Goal: Transaction & Acquisition: Purchase product/service

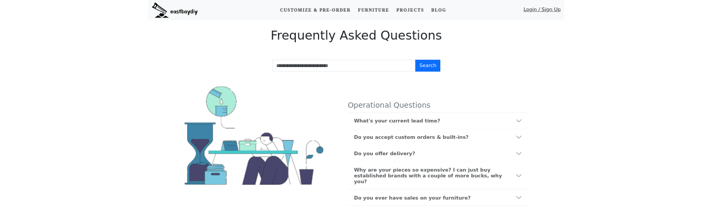
scroll to position [878, 0]
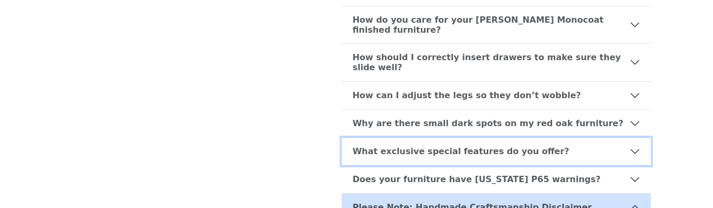
click at [383, 146] on b "What exclusive special features do you offer?" at bounding box center [460, 151] width 217 height 10
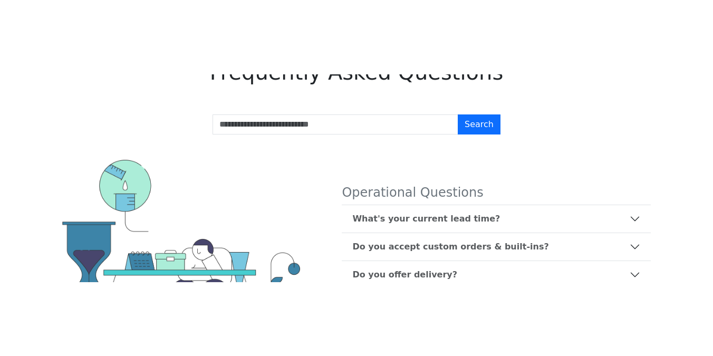
scroll to position [0, 0]
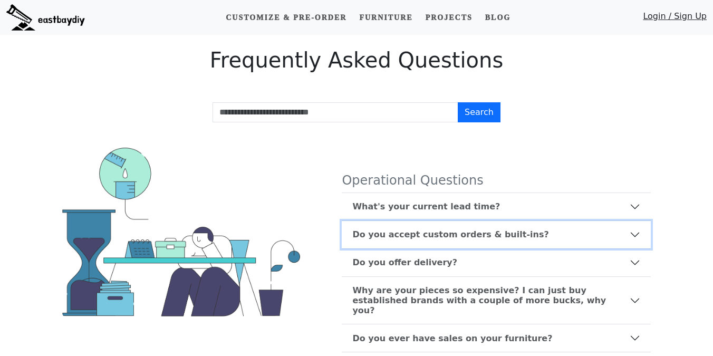
click at [372, 234] on b "Do you accept custom orders & built-ins?" at bounding box center [450, 235] width 196 height 10
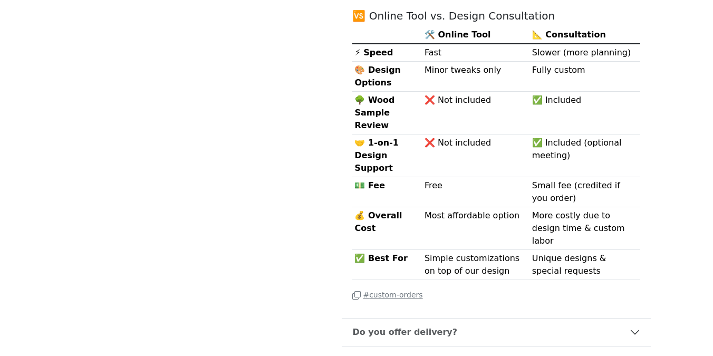
scroll to position [506, 0]
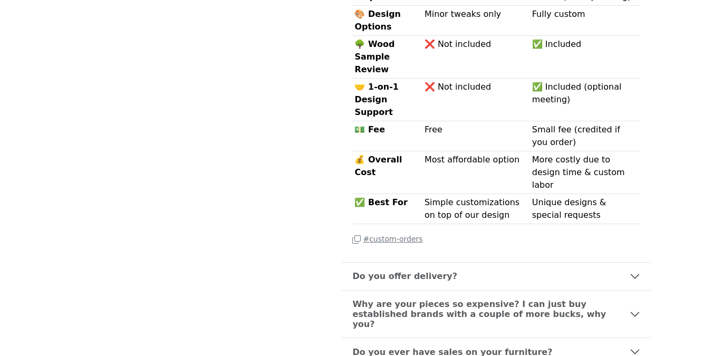
click at [391, 233] on p "# custom-orders" at bounding box center [496, 239] width 288 height 13
click at [393, 235] on small "# custom-orders" at bounding box center [387, 239] width 70 height 8
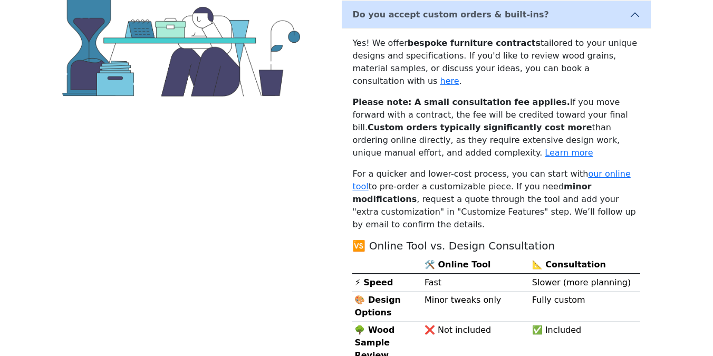
scroll to position [221, 0]
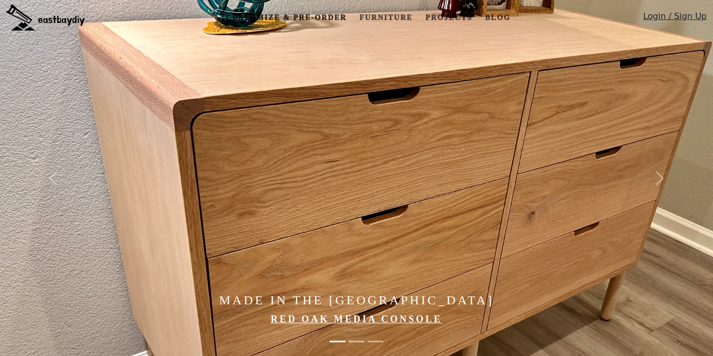
click at [314, 11] on link "Customize & Pre-order" at bounding box center [286, 18] width 129 height 20
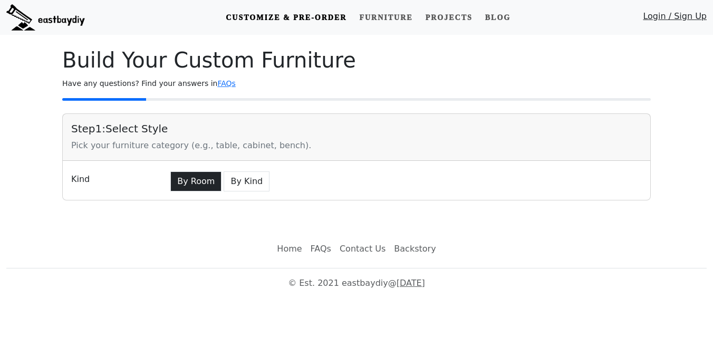
click at [176, 180] on button "By Room" at bounding box center [195, 181] width 51 height 20
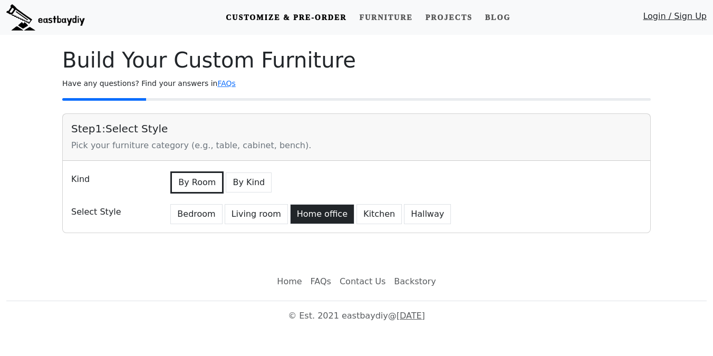
click at [313, 217] on button "Home office" at bounding box center [322, 214] width 64 height 20
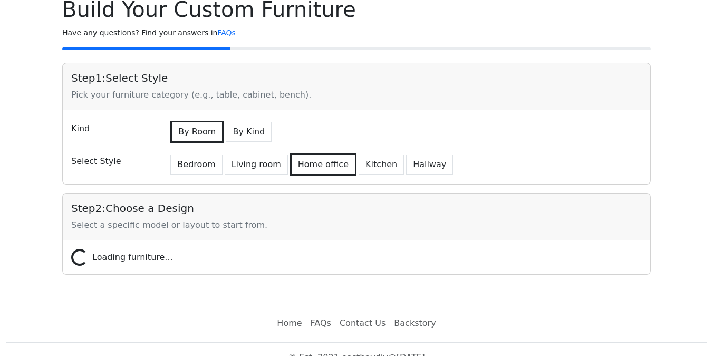
scroll to position [67, 0]
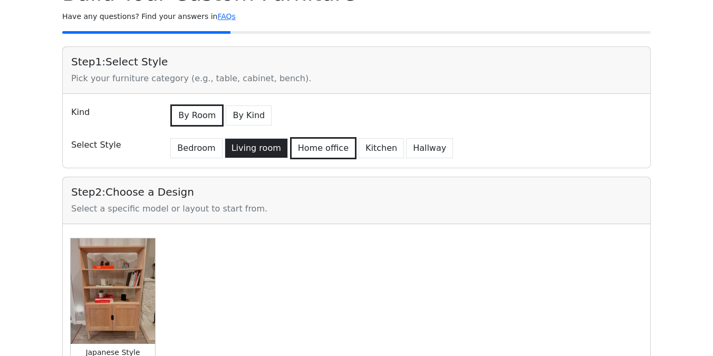
click at [261, 145] on button "Living room" at bounding box center [256, 148] width 63 height 20
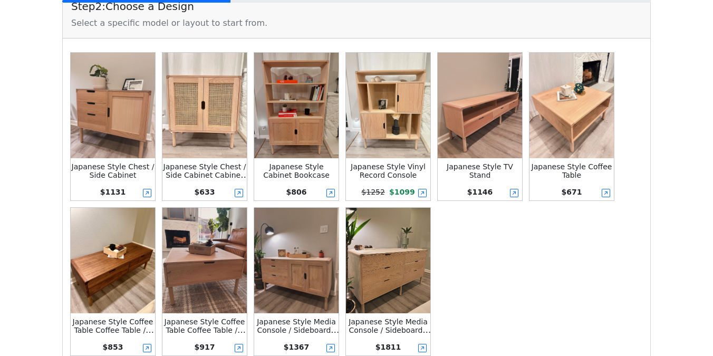
click at [451, 120] on img at bounding box center [480, 106] width 84 height 106
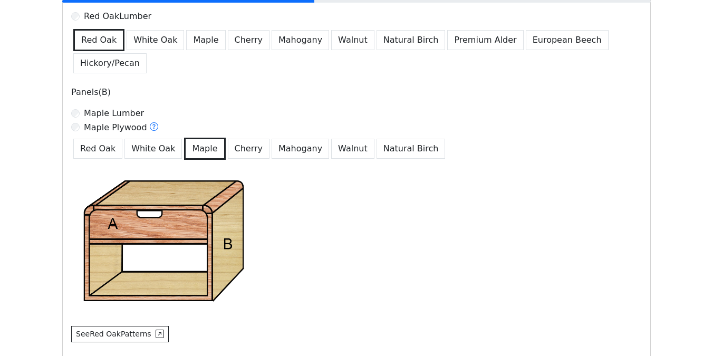
scroll to position [723, 0]
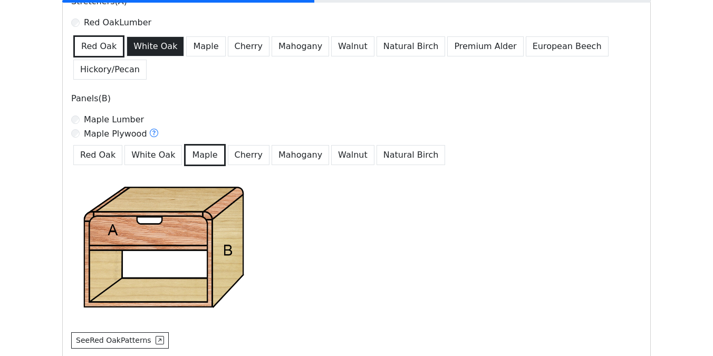
click at [159, 52] on button "White Oak" at bounding box center [156, 46] width 58 height 20
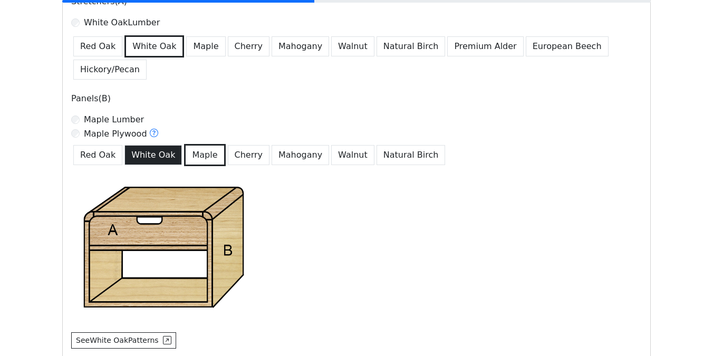
click at [149, 154] on button "White Oak" at bounding box center [154, 155] width 58 height 20
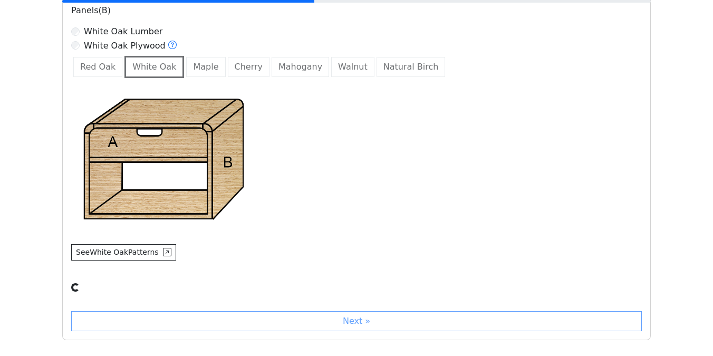
scroll to position [818, 0]
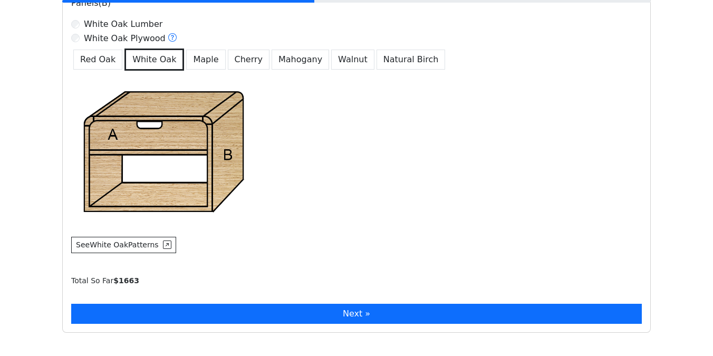
click at [136, 311] on button "Next »" at bounding box center [356, 314] width 571 height 20
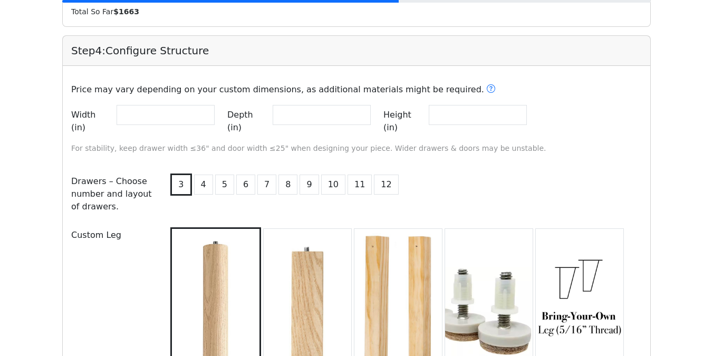
scroll to position [1088, 0]
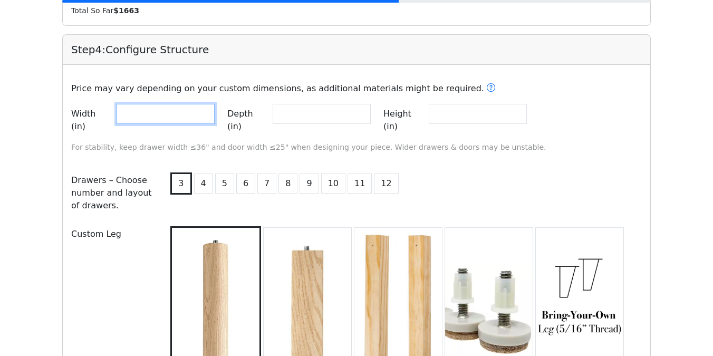
drag, startPoint x: 170, startPoint y: 112, endPoint x: 76, endPoint y: 112, distance: 94.4
click at [76, 112] on div "Width (in) **" at bounding box center [143, 120] width 144 height 33
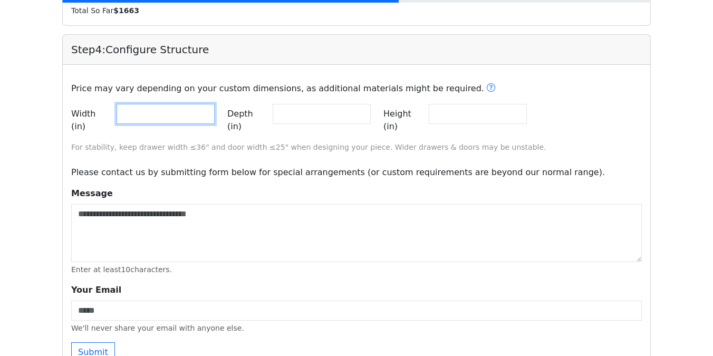
scroll to position [1111, 0]
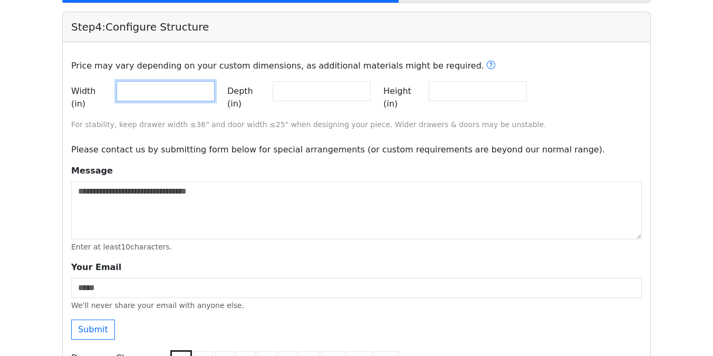
drag, startPoint x: 157, startPoint y: 100, endPoint x: 106, endPoint y: 96, distance: 50.8
click at [106, 96] on div "Width (in) **" at bounding box center [143, 97] width 144 height 33
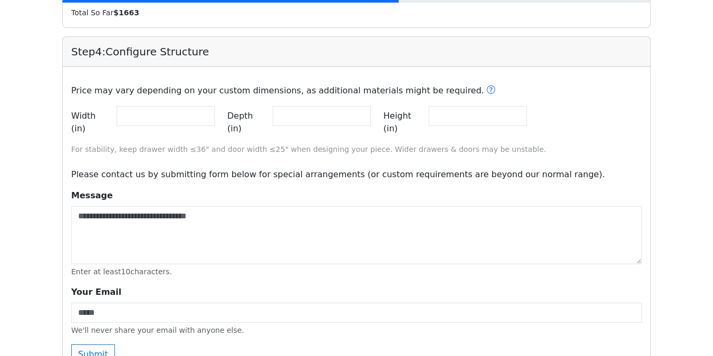
scroll to position [1081, 0]
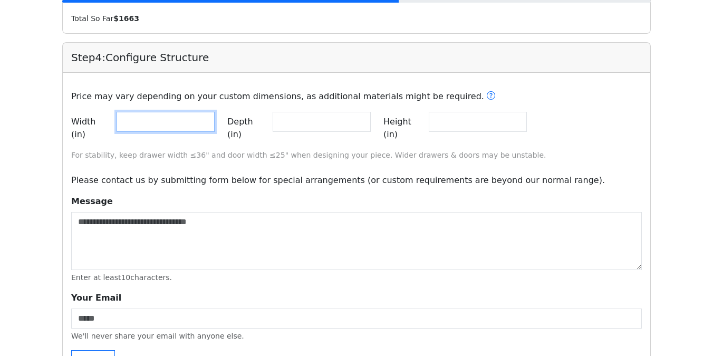
click at [176, 113] on input "**" at bounding box center [166, 122] width 98 height 20
drag, startPoint x: 156, startPoint y: 121, endPoint x: 101, endPoint y: 121, distance: 54.9
click at [101, 121] on div "Width (in) **" at bounding box center [143, 128] width 144 height 33
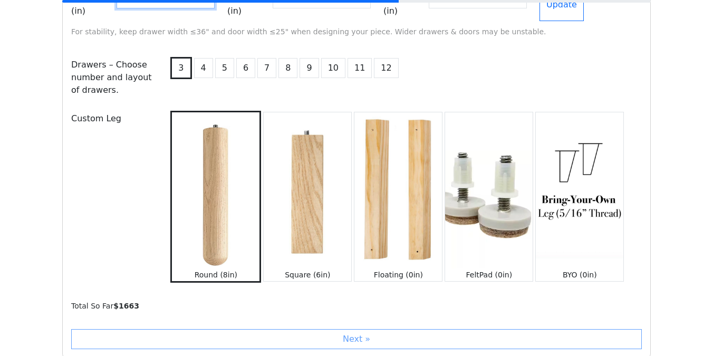
scroll to position [1282, 0]
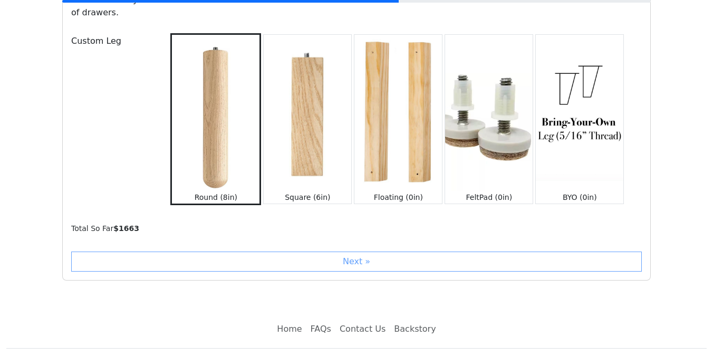
type input "**"
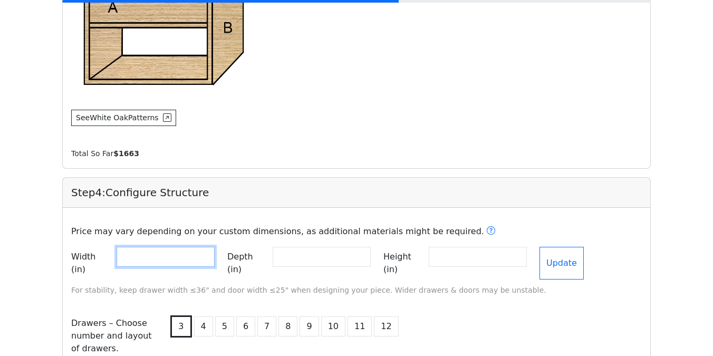
scroll to position [887, 0]
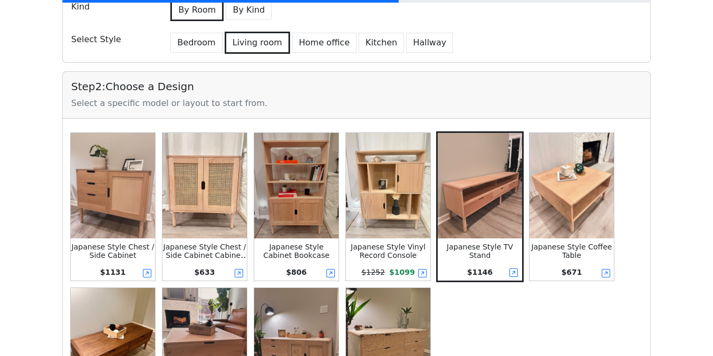
scroll to position [185, 0]
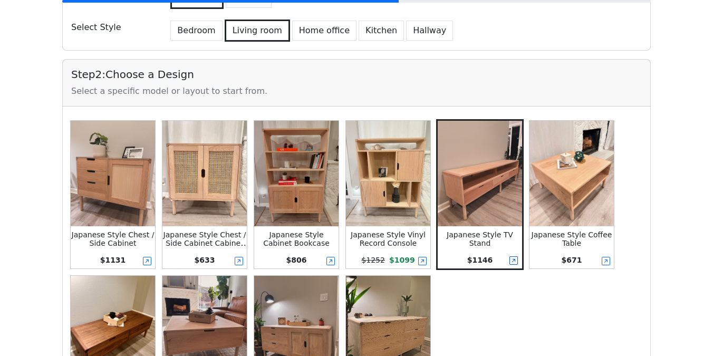
click at [514, 261] on icon at bounding box center [514, 260] width 8 height 8
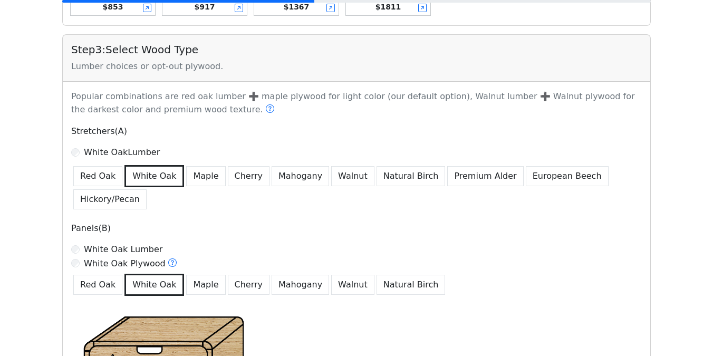
scroll to position [628, 0]
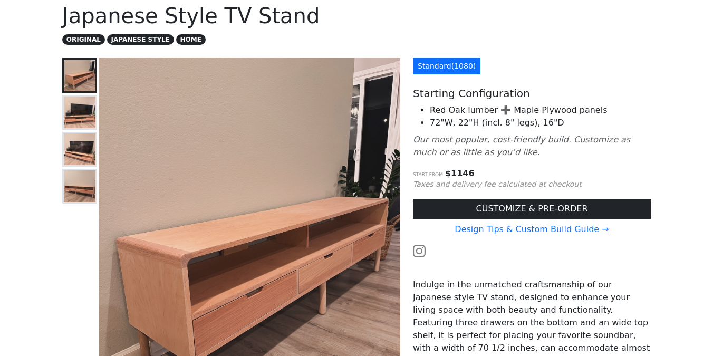
scroll to position [66, 0]
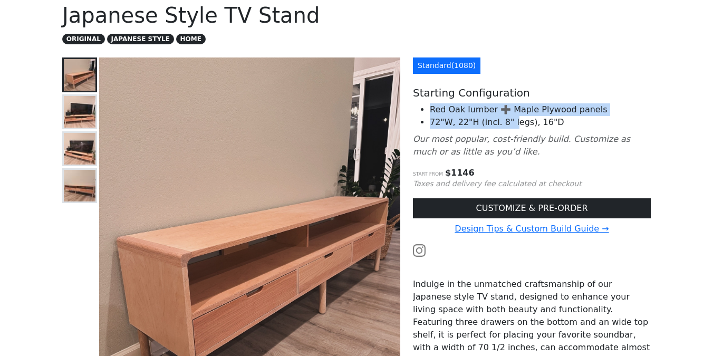
drag, startPoint x: 427, startPoint y: 113, endPoint x: 514, endPoint y: 128, distance: 88.2
click at [514, 127] on ul "Red Oak lumber ➕ Maple Plywood panels 72"W, 22"H (incl. 8" legs), 16"D" at bounding box center [532, 115] width 238 height 25
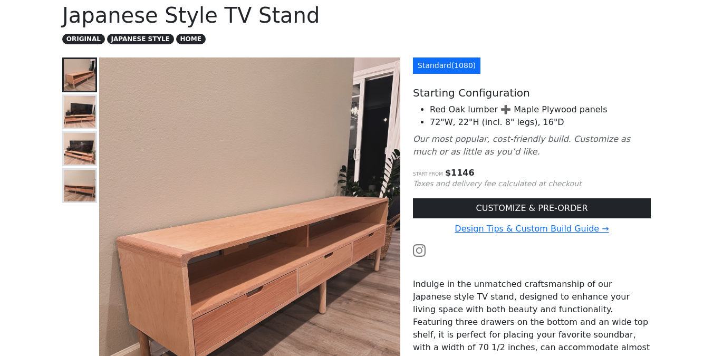
click at [515, 130] on div "Standard ( 1080 ) Starting Configuration Red Oak lumber ➕ Maple Plywood panels …" at bounding box center [532, 284] width 251 height 452
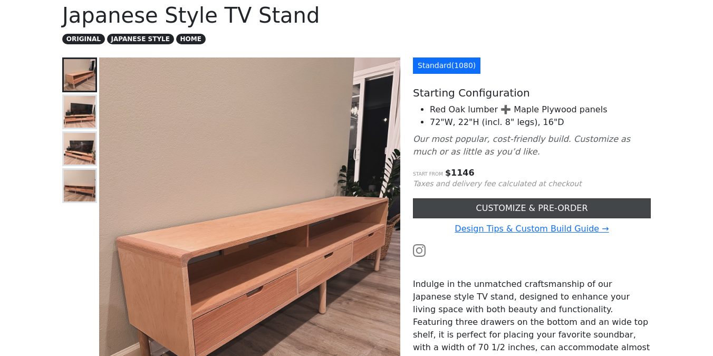
click at [467, 206] on link "CUSTOMIZE & PRE-ORDER" at bounding box center [532, 208] width 238 height 20
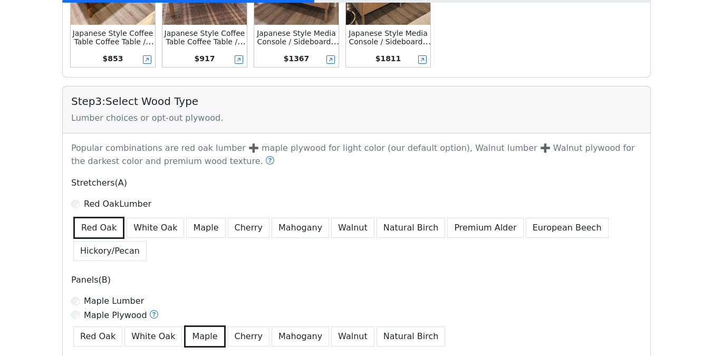
scroll to position [572, 0]
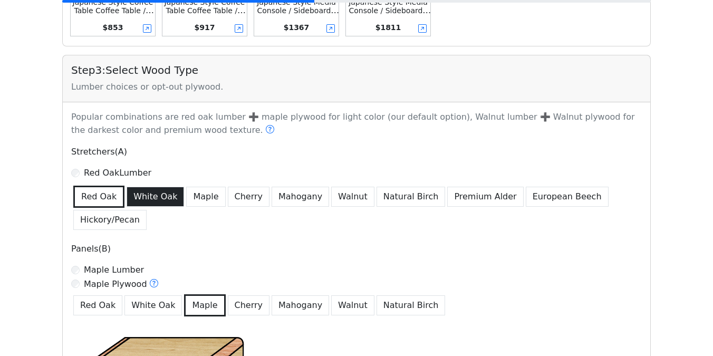
click at [159, 198] on button "White Oak" at bounding box center [156, 197] width 58 height 20
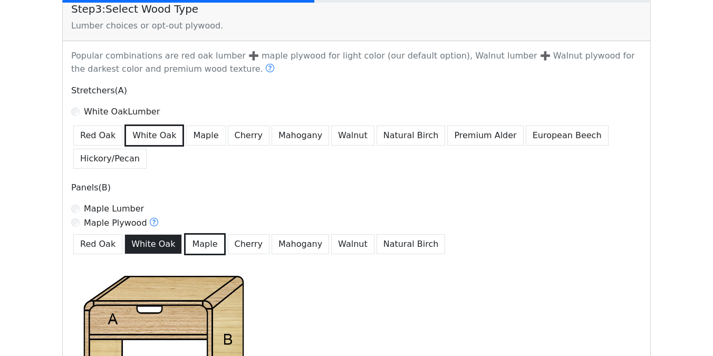
click at [153, 240] on button "White Oak" at bounding box center [154, 244] width 58 height 20
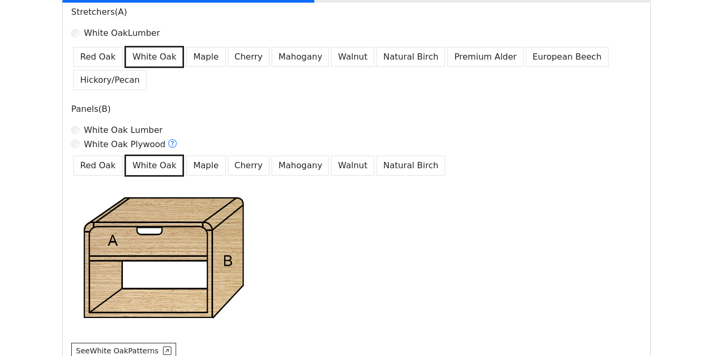
scroll to position [714, 0]
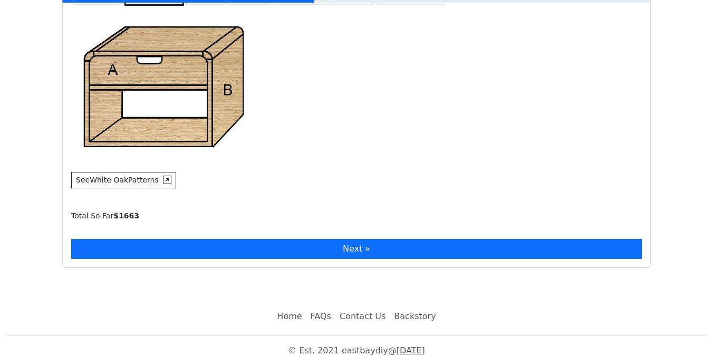
click at [132, 249] on button "Next »" at bounding box center [356, 249] width 571 height 20
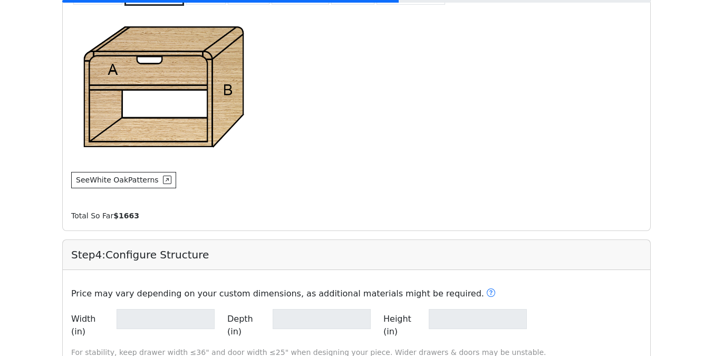
type input "**"
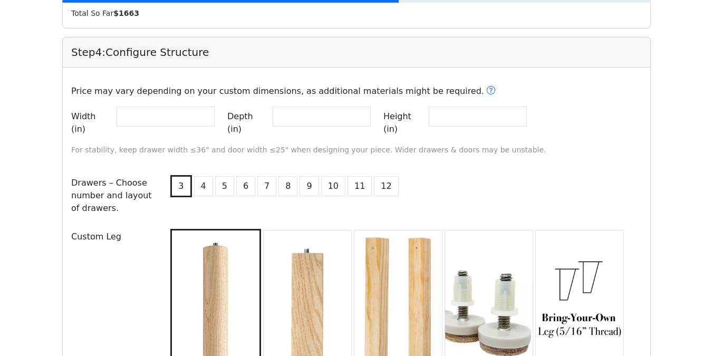
scroll to position [1088, 0]
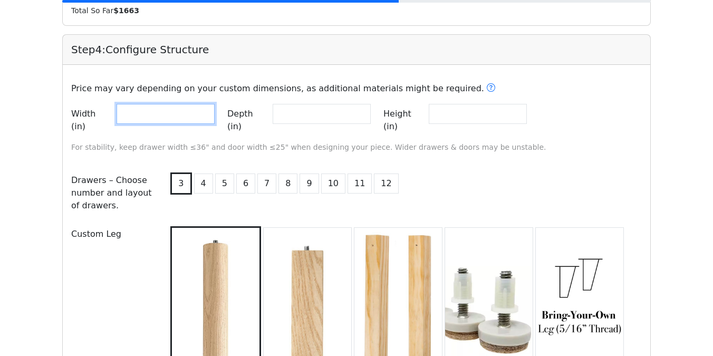
drag, startPoint x: 146, startPoint y: 112, endPoint x: 81, endPoint y: 112, distance: 64.9
click at [81, 112] on div "Width (in) **" at bounding box center [143, 120] width 144 height 33
type input "**"
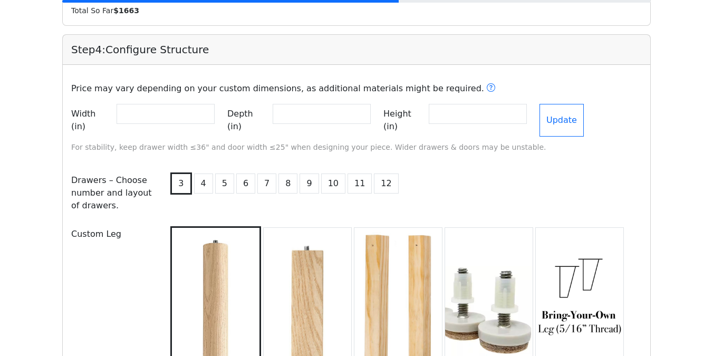
click at [592, 141] on p "For stability, keep drawer width ≤36" and door width ≤25" when designing your p…" at bounding box center [357, 147] width 584 height 13
click at [584, 114] on button "Update" at bounding box center [562, 120] width 44 height 33
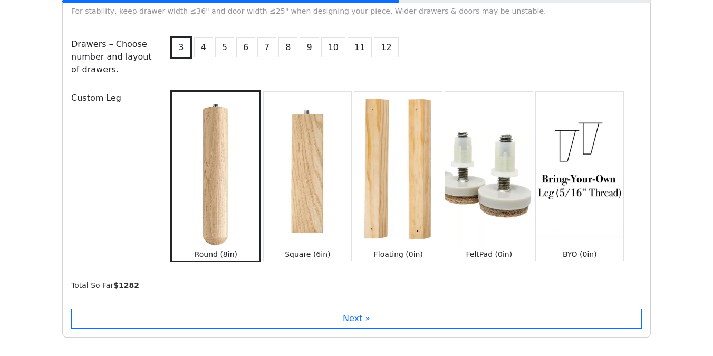
scroll to position [1225, 0]
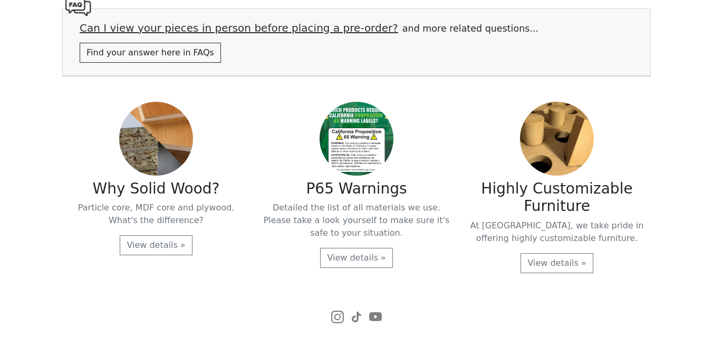
scroll to position [2196, 0]
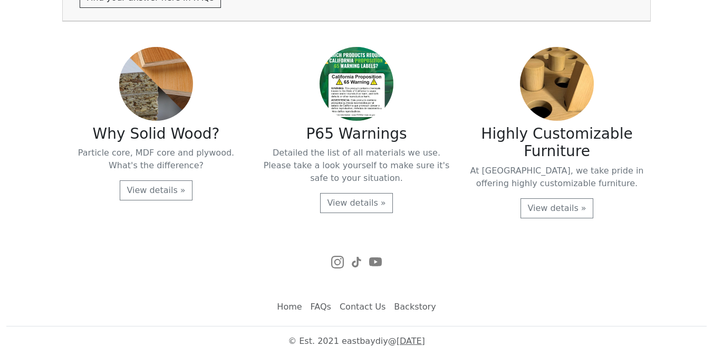
click at [319, 302] on link "FAQs" at bounding box center [321, 307] width 29 height 21
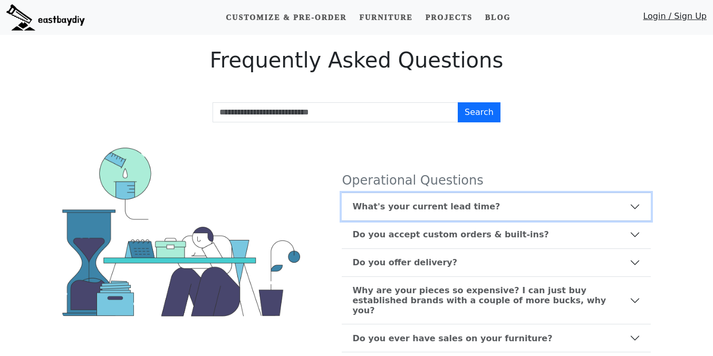
click at [374, 203] on b "What's your current lead time?" at bounding box center [426, 207] width 148 height 10
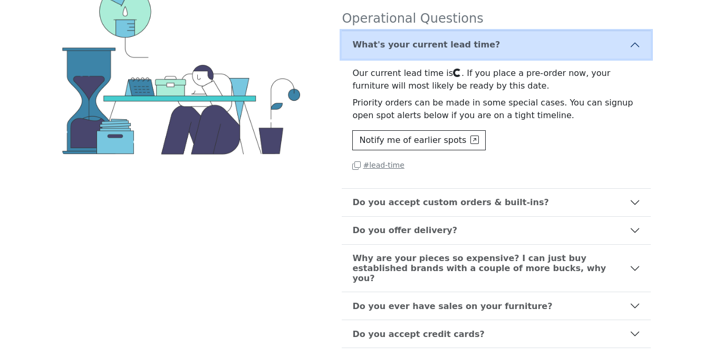
scroll to position [184, 0]
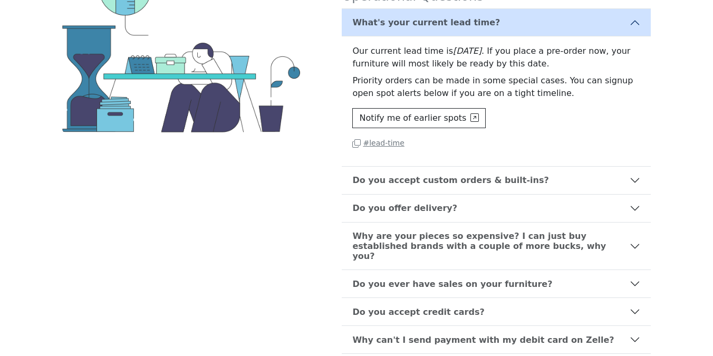
click at [388, 144] on small "# lead-time" at bounding box center [378, 143] width 52 height 8
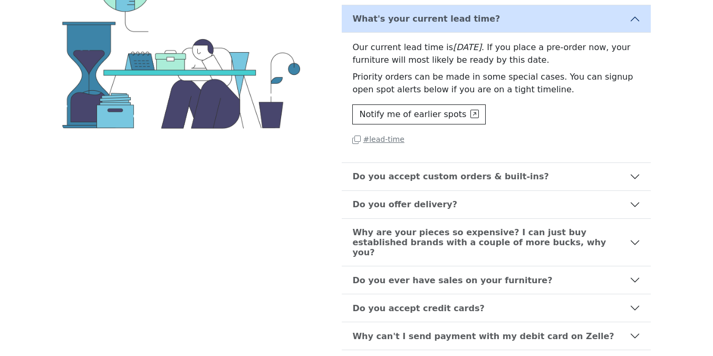
scroll to position [193, 0]
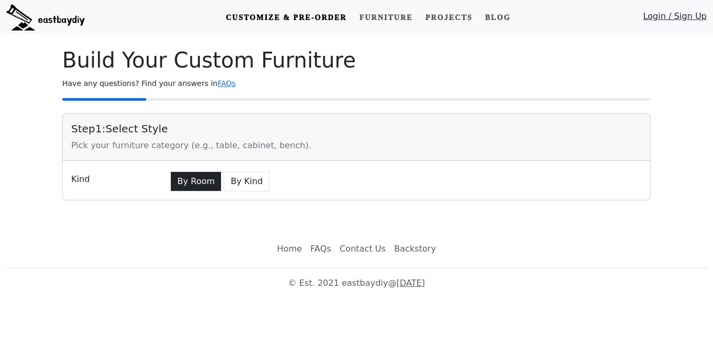
click at [216, 187] on button "By Room" at bounding box center [195, 181] width 51 height 20
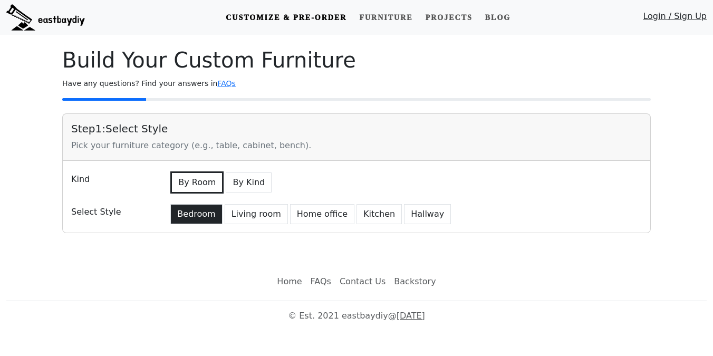
click at [185, 221] on button "Bedroom" at bounding box center [196, 214] width 52 height 20
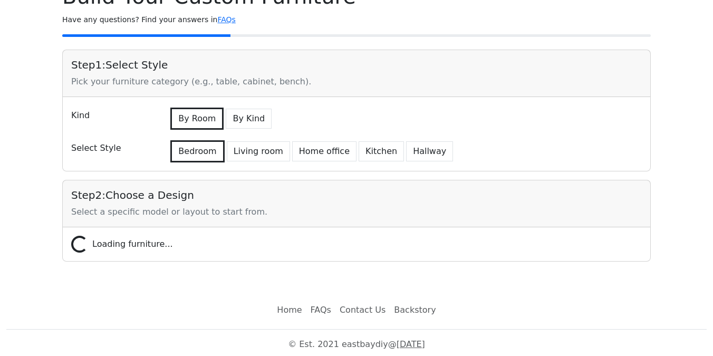
scroll to position [67, 0]
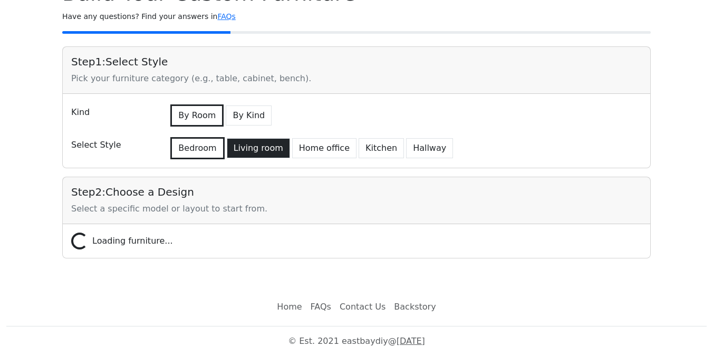
click at [250, 147] on button "Living room" at bounding box center [258, 148] width 63 height 20
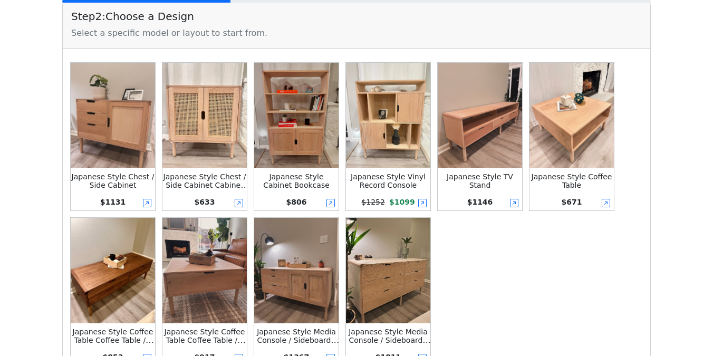
scroll to position [309, 0]
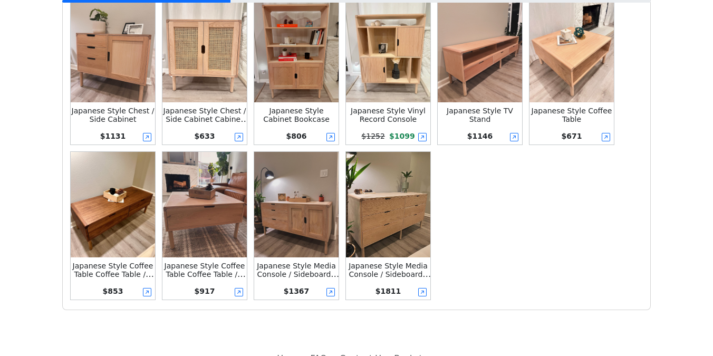
click at [473, 99] on img at bounding box center [480, 50] width 84 height 106
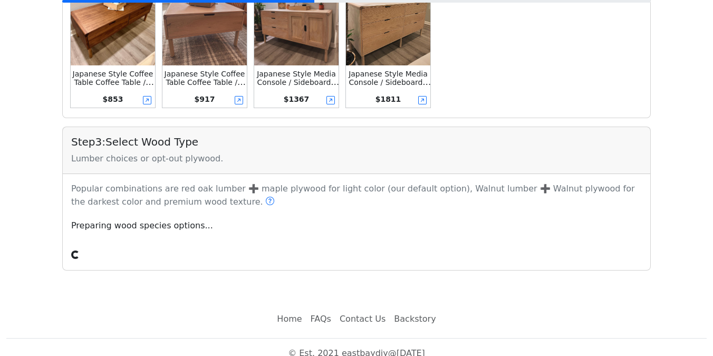
scroll to position [513, 0]
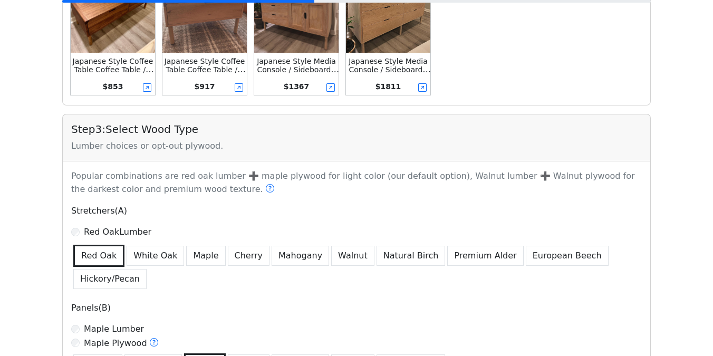
click at [90, 217] on p "Stretchers(A)" at bounding box center [356, 211] width 571 height 13
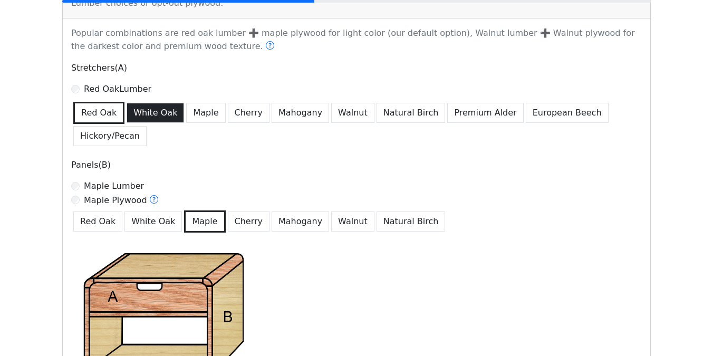
click at [152, 116] on button "White Oak" at bounding box center [156, 113] width 58 height 20
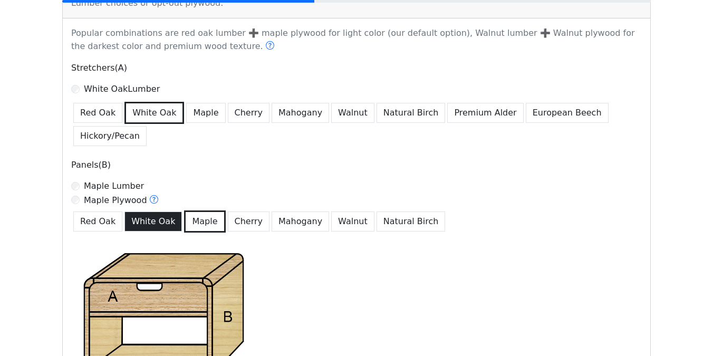
click at [144, 222] on button "White Oak" at bounding box center [154, 222] width 58 height 20
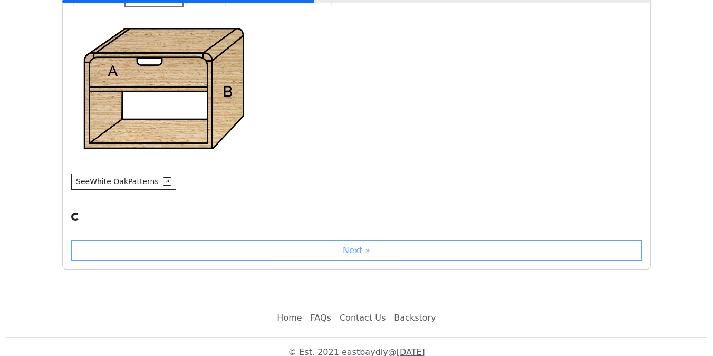
scroll to position [893, 0]
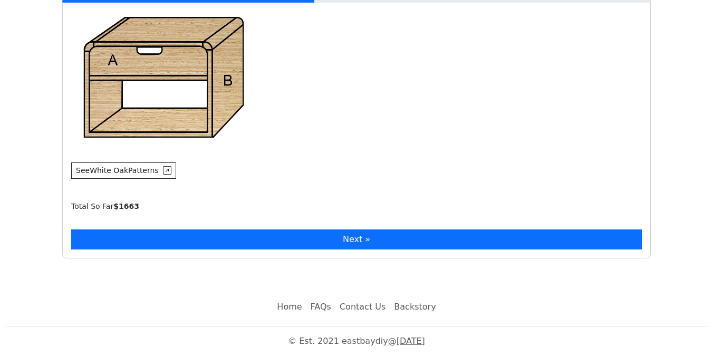
click at [185, 237] on button "Next »" at bounding box center [356, 240] width 571 height 20
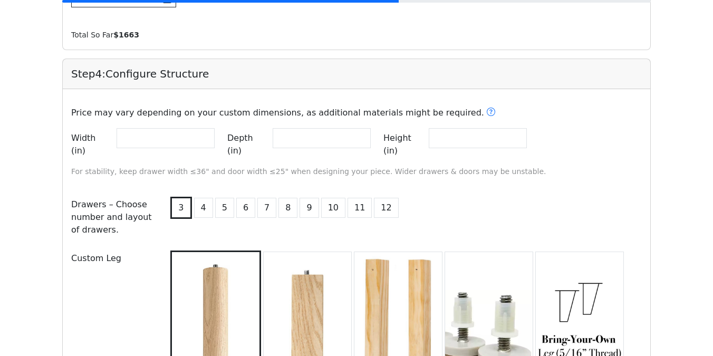
scroll to position [1088, 0]
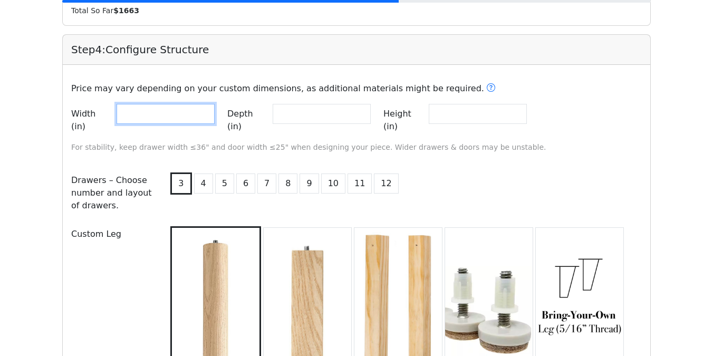
drag, startPoint x: 153, startPoint y: 111, endPoint x: 80, endPoint y: 111, distance: 72.8
click at [80, 111] on div "Width (in) **" at bounding box center [143, 120] width 144 height 33
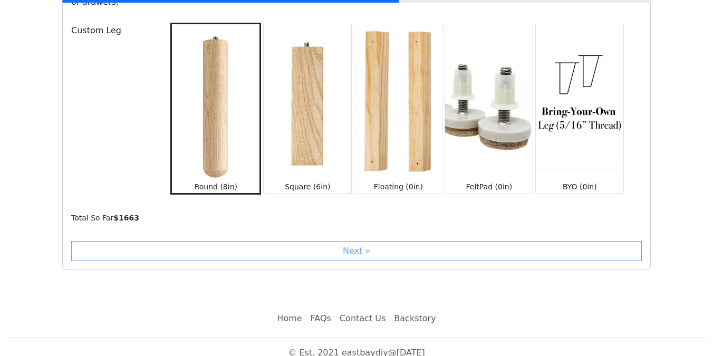
type input "**"
click at [187, 241] on div "Next »" at bounding box center [356, 251] width 571 height 20
click at [177, 241] on div "Next »" at bounding box center [356, 251] width 571 height 20
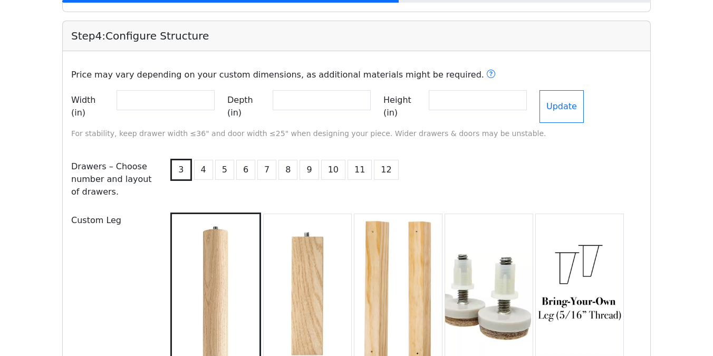
scroll to position [1041, 0]
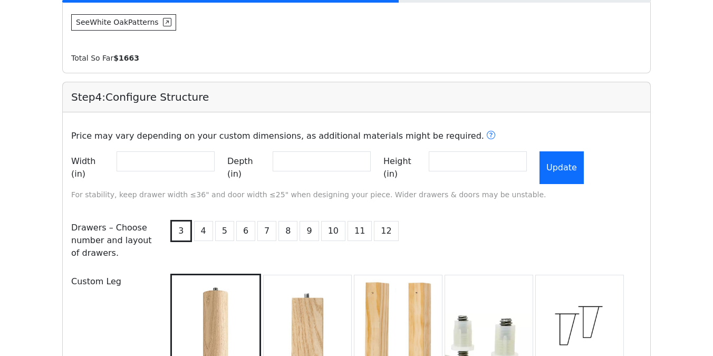
click at [572, 164] on button "Update" at bounding box center [562, 167] width 44 height 33
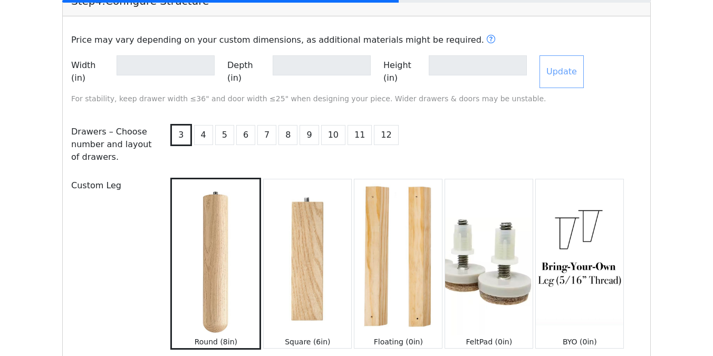
scroll to position [1292, 0]
